Goal: Transaction & Acquisition: Purchase product/service

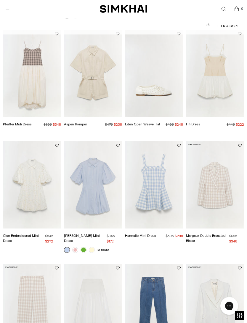
scroll to position [161, 0]
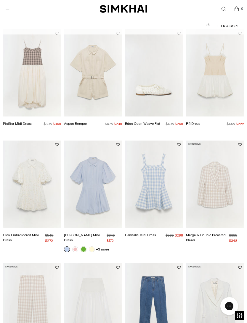
click at [98, 193] on img "Cleo Cotton Mini Dress" at bounding box center [93, 183] width 58 height 87
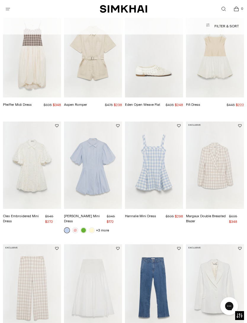
click at [26, 179] on img "Cleo Embroidered Mini Dress" at bounding box center [32, 164] width 58 height 87
click at [97, 172] on img "Cleo Cotton Mini Dress" at bounding box center [93, 164] width 58 height 87
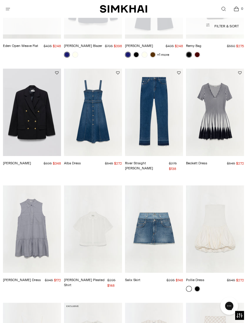
scroll to position [590, 0]
click at [220, 99] on img "Beckett Dress" at bounding box center [215, 112] width 58 height 87
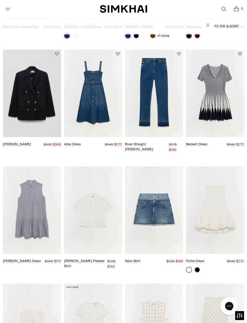
click at [35, 99] on img "Becky Blazer" at bounding box center [32, 93] width 58 height 87
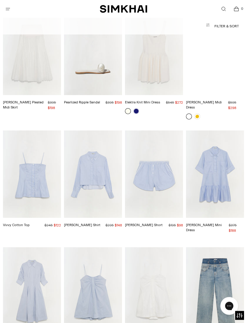
scroll to position [2450, 0]
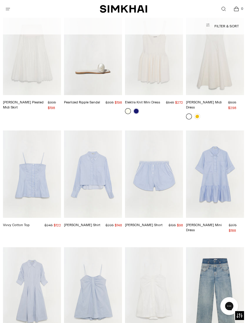
click at [100, 143] on img "Renata Cotton Shirt" at bounding box center [93, 173] width 58 height 87
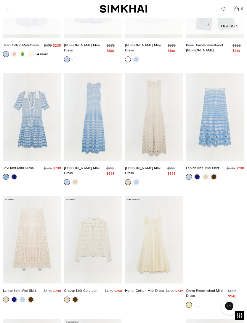
scroll to position [2746, 0]
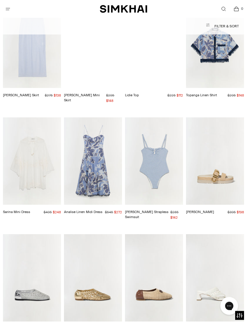
scroll to position [3643, 0]
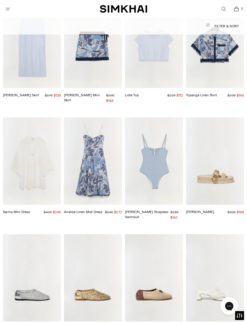
click at [31, 117] on img "Sarina Mini Dress" at bounding box center [32, 160] width 58 height 87
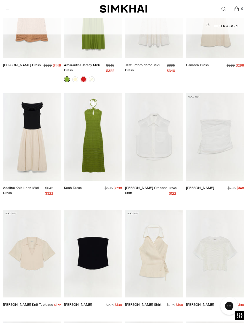
scroll to position [4736, 0]
click at [156, 93] on img "Winslow Cotton Cropped Shirt" at bounding box center [154, 136] width 58 height 87
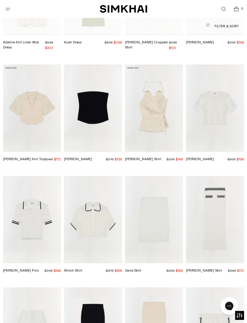
scroll to position [4882, 0]
click at [34, 175] on img "Whitten Polo" at bounding box center [32, 218] width 58 height 87
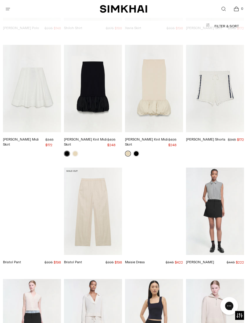
scroll to position [5124, 0]
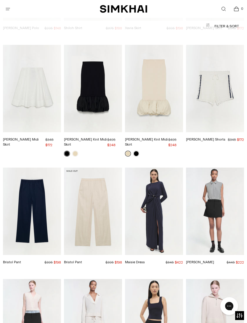
click at [154, 167] on img "Maisie Dress" at bounding box center [154, 210] width 58 height 87
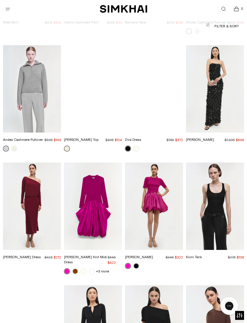
scroll to position [5474, 0]
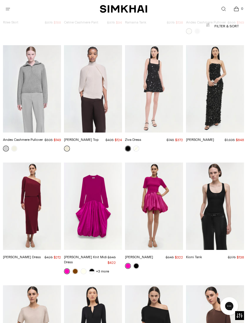
click at [137, 263] on link at bounding box center [137, 266] width 6 height 6
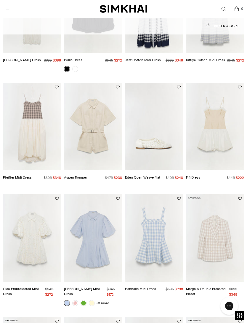
scroll to position [0, 0]
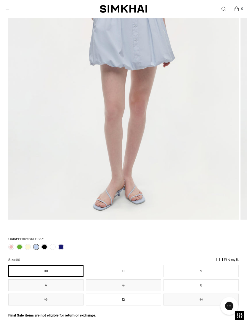
scroll to position [193, 0]
click at [45, 245] on link at bounding box center [45, 247] width 6 height 6
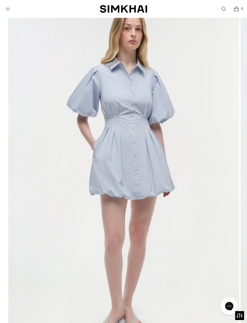
scroll to position [63, 0]
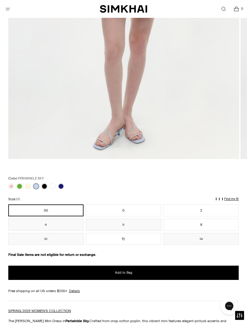
scroll to position [255, 0]
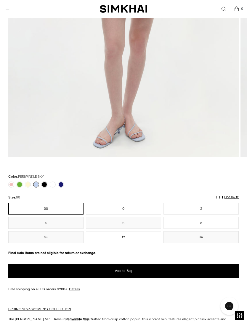
click at [45, 185] on link at bounding box center [45, 184] width 6 height 6
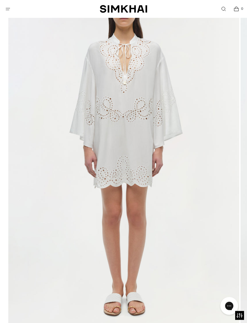
scroll to position [87, 0]
click at [11, 8] on icon "Open menu modal" at bounding box center [8, 9] width 6 height 5
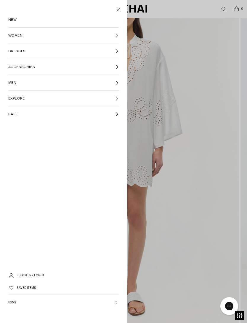
click at [202, 94] on div at bounding box center [123, 161] width 247 height 323
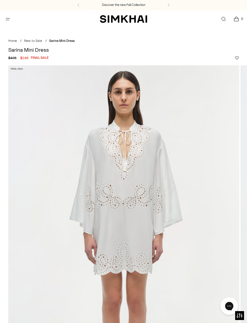
scroll to position [87, 0]
